Goal: Transaction & Acquisition: Purchase product/service

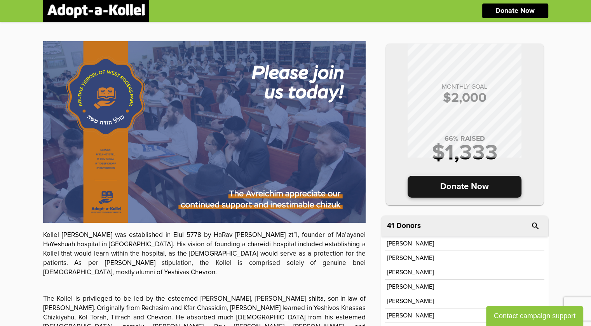
click at [467, 188] on p "Donate Now" at bounding box center [465, 187] width 114 height 22
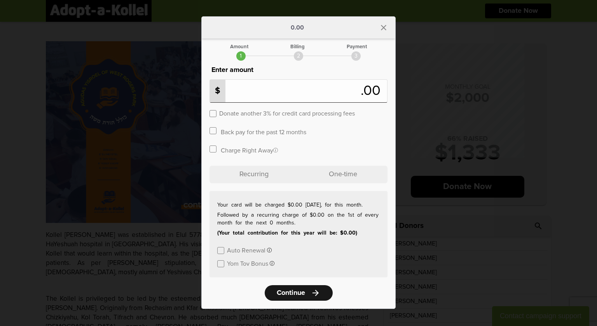
click at [308, 291] on link "Continue arrow_forward" at bounding box center [299, 293] width 68 height 16
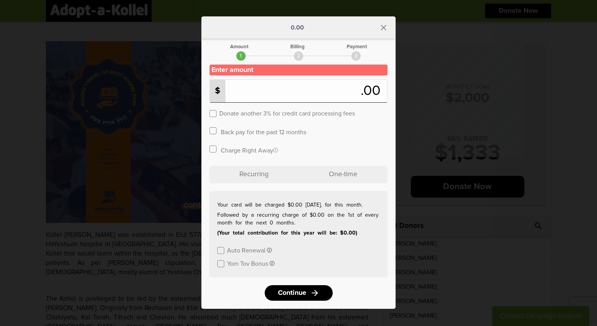
click at [328, 90] on input "number" at bounding box center [287, 90] width 148 height 17
type input "******"
click at [310, 298] on link "Continue arrow_forward" at bounding box center [299, 293] width 68 height 16
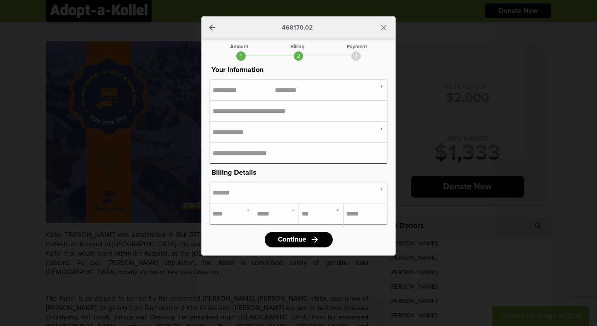
click at [385, 24] on icon "close" at bounding box center [383, 27] width 9 height 9
